Goal: Information Seeking & Learning: Learn about a topic

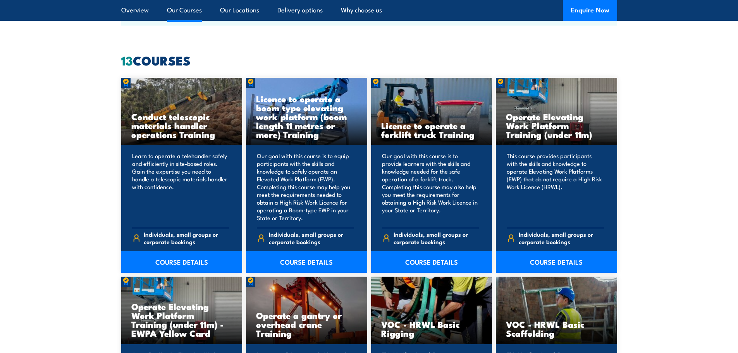
scroll to position [620, 0]
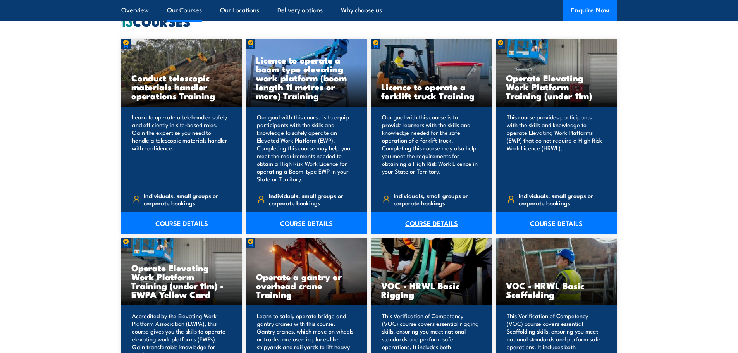
click at [430, 226] on link "COURSE DETAILS" at bounding box center [431, 223] width 121 height 22
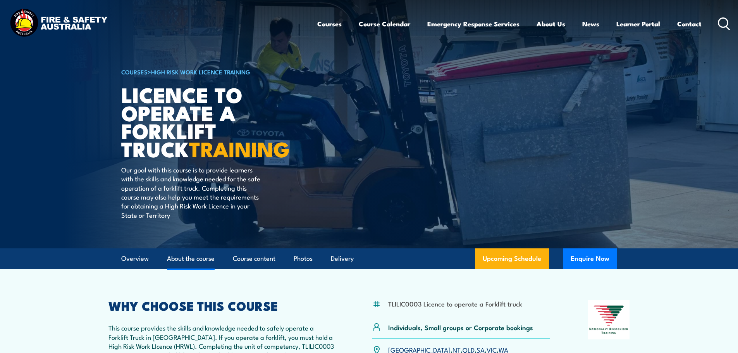
click at [187, 255] on link "About the course" at bounding box center [191, 258] width 48 height 21
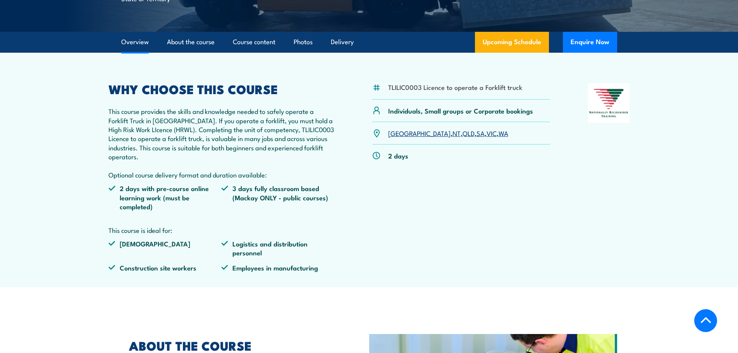
scroll to position [179, 0]
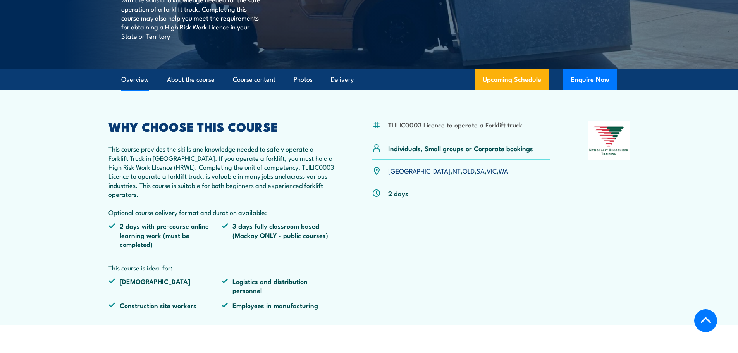
click at [499, 173] on link "WA" at bounding box center [504, 170] width 10 height 9
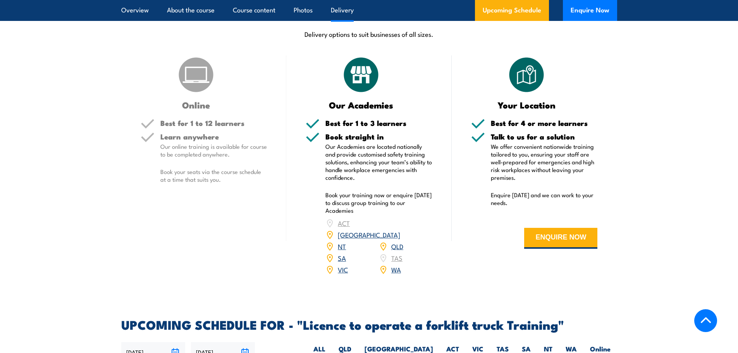
scroll to position [987, 0]
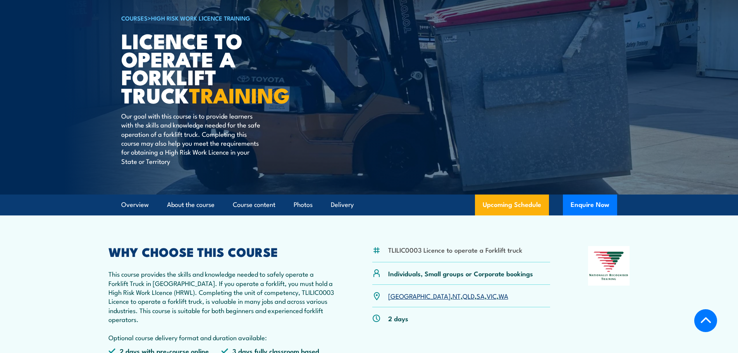
scroll to position [26, 0]
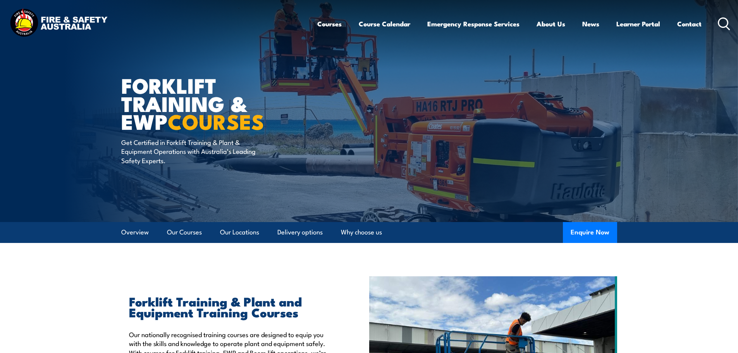
click at [724, 26] on icon at bounding box center [724, 23] width 12 height 13
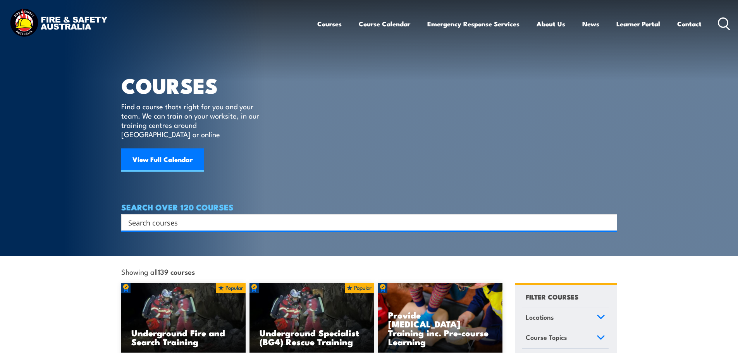
click at [265, 217] on input "Search input" at bounding box center [364, 223] width 472 height 12
type input "Load Restraint"
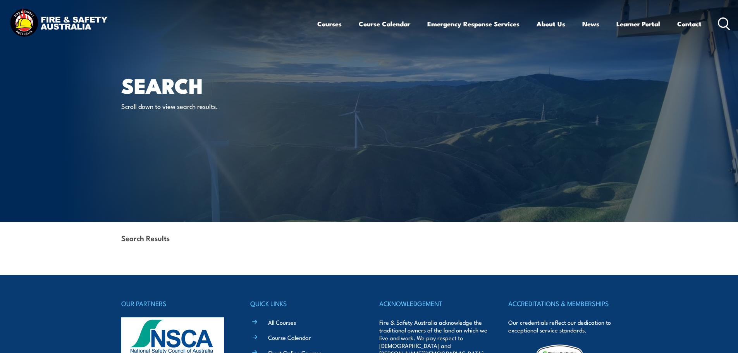
click at [152, 238] on strong "Search Results" at bounding box center [145, 238] width 48 height 10
